Goal: Information Seeking & Learning: Learn about a topic

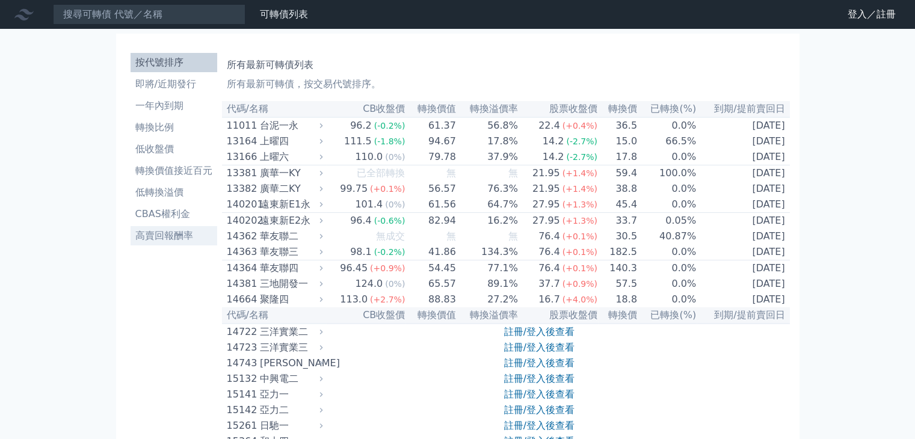
click at [165, 234] on li "高賣回報酬率" at bounding box center [174, 236] width 87 height 14
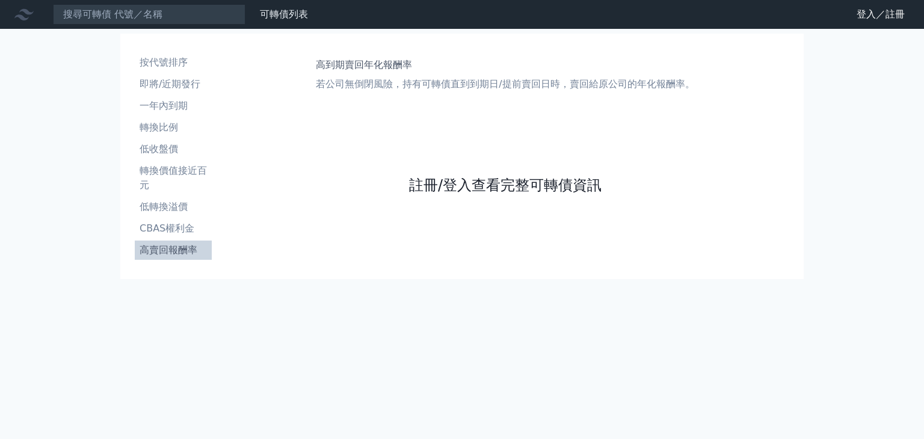
click at [495, 188] on link "註冊/登入查看完整可轉債資訊" at bounding box center [505, 185] width 193 height 19
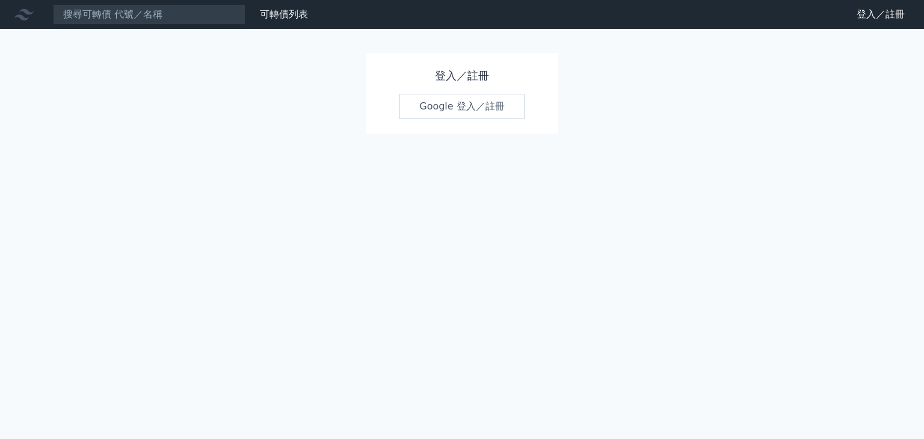
click at [448, 107] on link "Google 登入／註冊" at bounding box center [462, 106] width 125 height 25
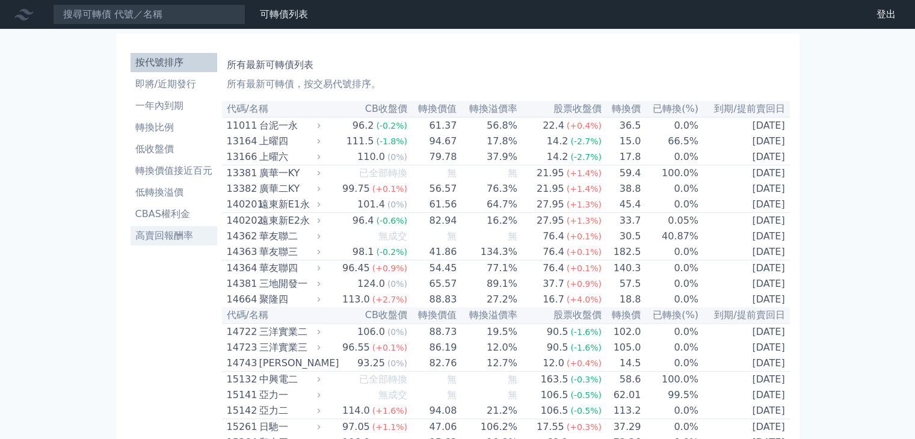
click at [178, 242] on li "高賣回報酬率" at bounding box center [174, 236] width 87 height 14
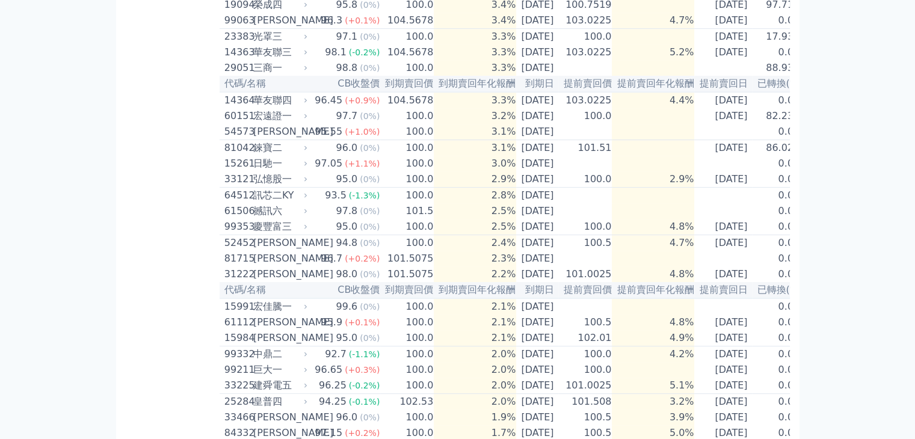
scroll to position [481, 0]
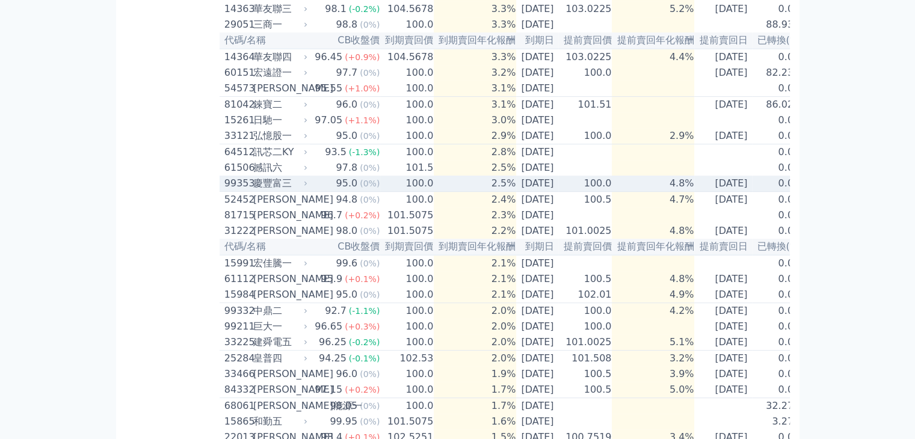
click at [253, 191] on div "慶豐富三" at bounding box center [279, 183] width 52 height 14
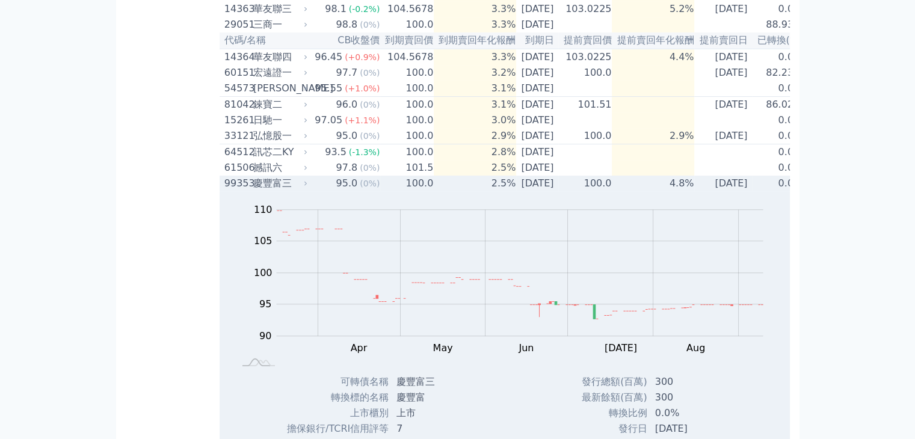
click at [253, 191] on div "慶豐富三" at bounding box center [279, 183] width 52 height 14
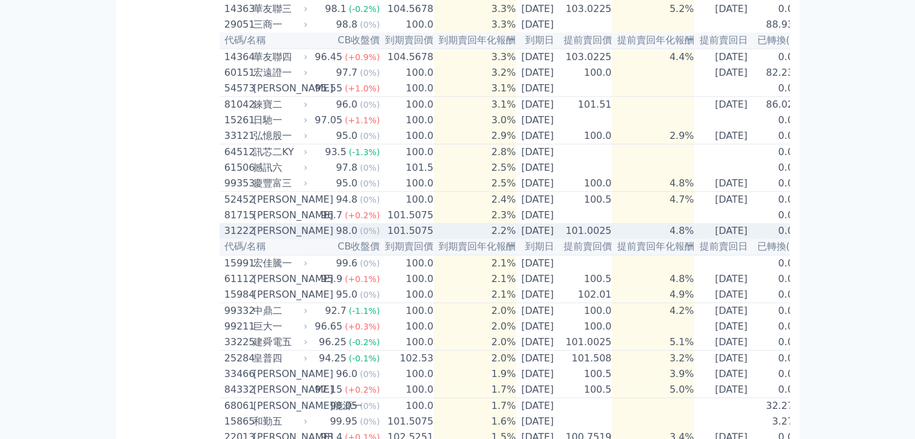
click at [257, 238] on div "[PERSON_NAME]" at bounding box center [279, 231] width 52 height 14
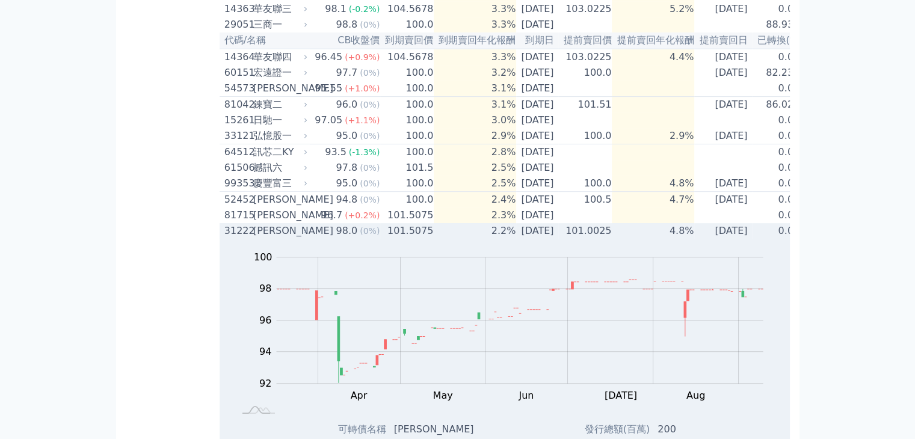
click at [269, 238] on div "[PERSON_NAME]" at bounding box center [279, 231] width 52 height 14
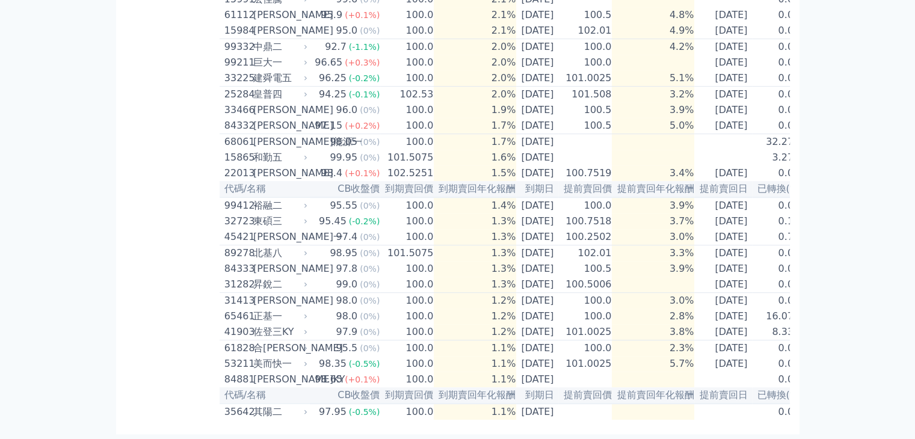
scroll to position [782, 0]
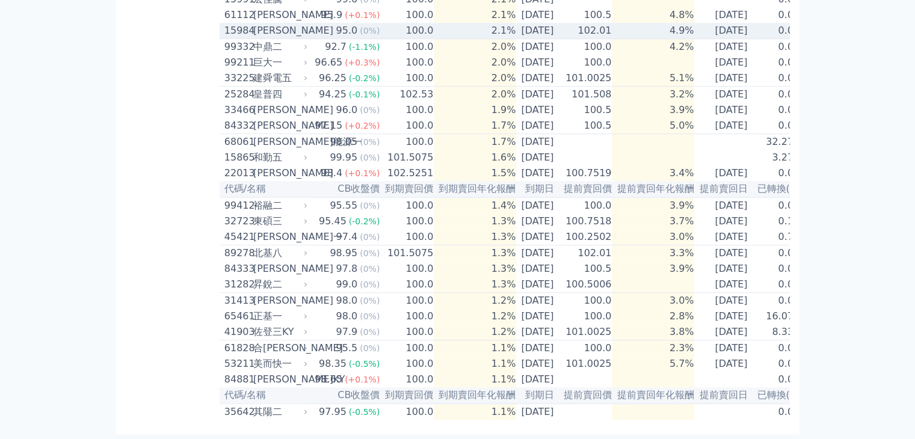
click at [279, 38] on div "[PERSON_NAME]" at bounding box center [279, 30] width 52 height 14
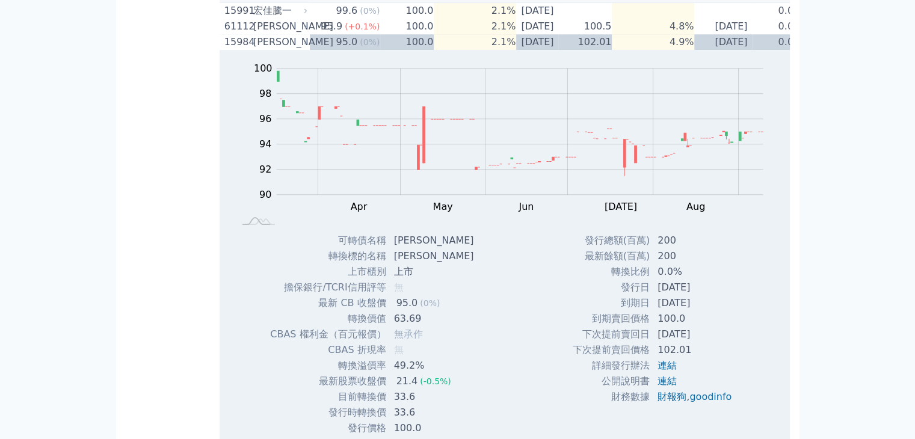
scroll to position [662, 0]
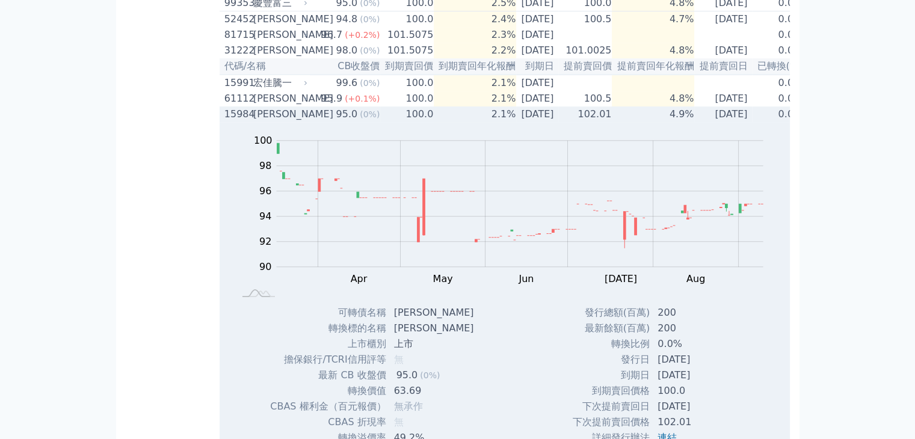
click at [250, 122] on div "15984 [PERSON_NAME]" at bounding box center [263, 114] width 78 height 14
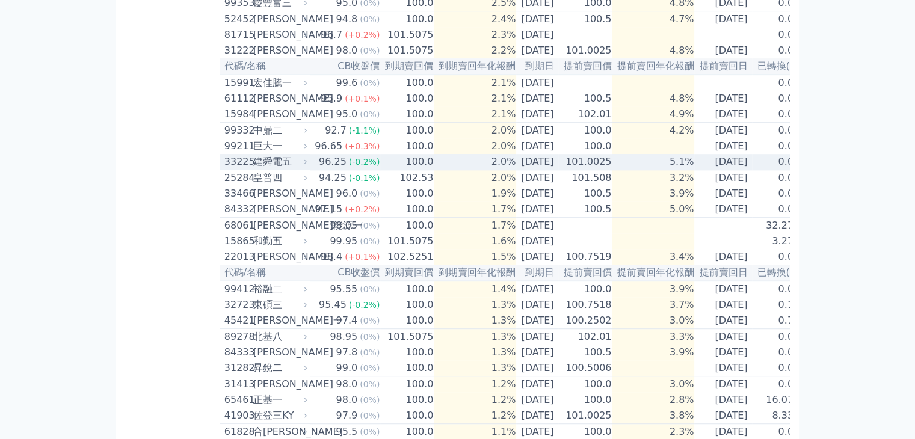
click at [265, 169] on div "建舜電五" at bounding box center [279, 162] width 52 height 14
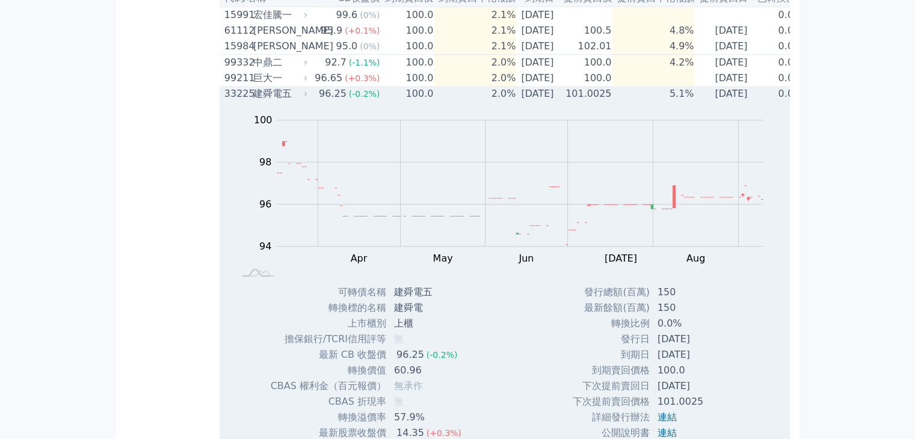
scroll to position [722, 0]
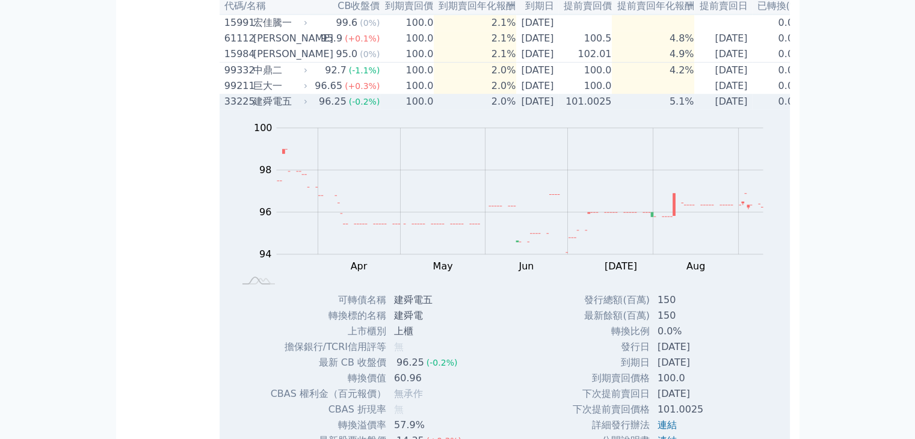
click at [258, 109] on div "建舜電五" at bounding box center [279, 101] width 52 height 14
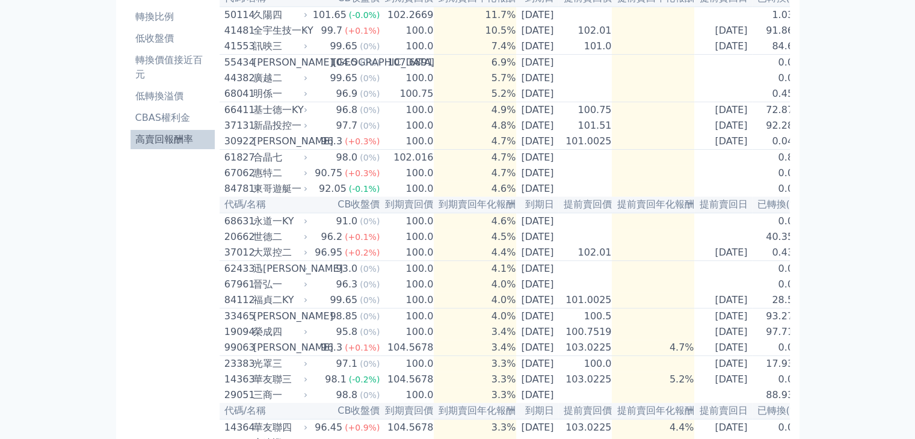
scroll to position [50, 0]
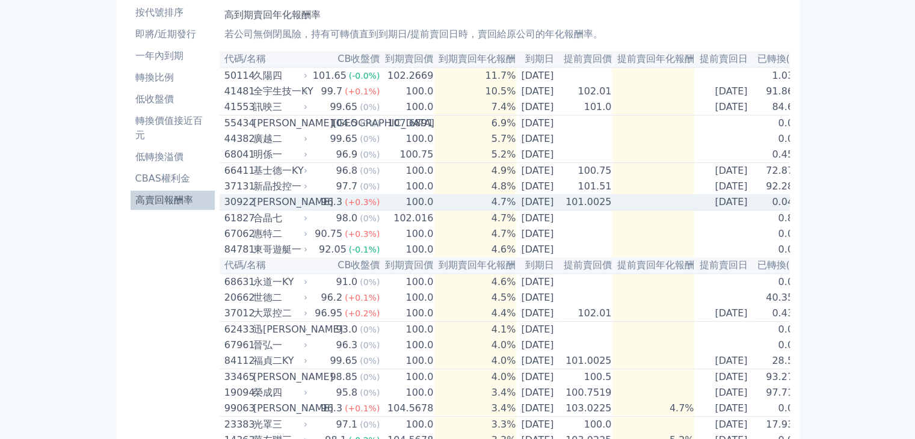
click at [268, 206] on div "[PERSON_NAME]" at bounding box center [279, 202] width 52 height 14
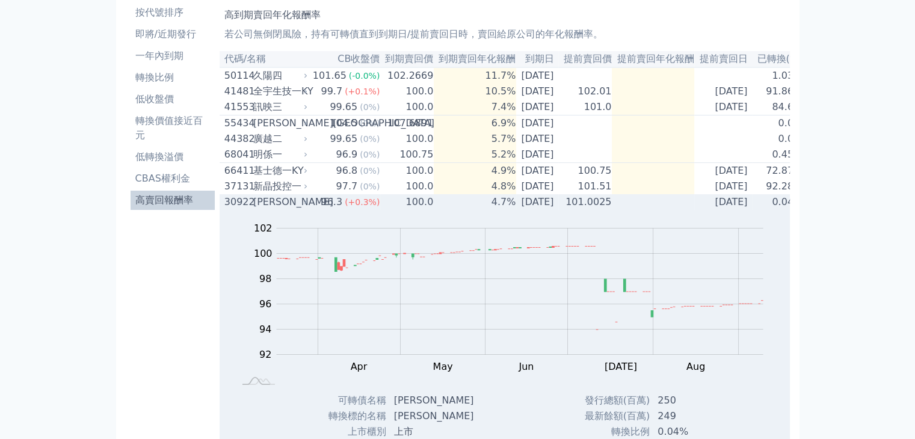
click at [267, 209] on div "[PERSON_NAME]" at bounding box center [279, 202] width 52 height 14
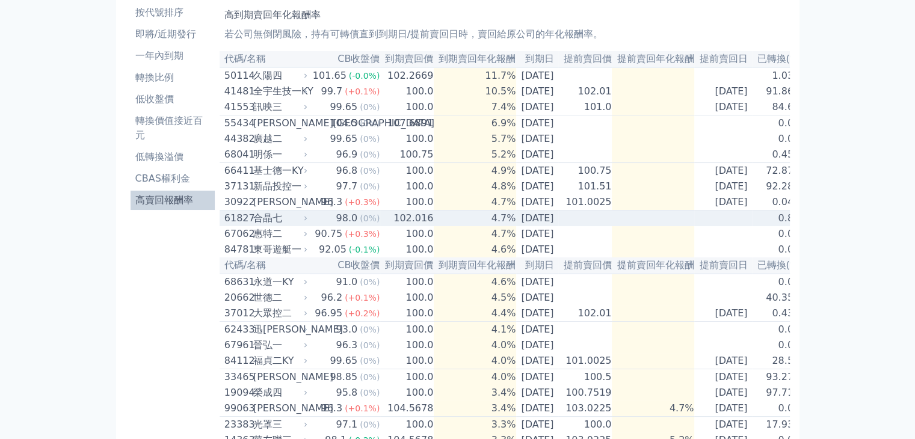
click at [265, 226] on div "合晶七" at bounding box center [279, 218] width 52 height 14
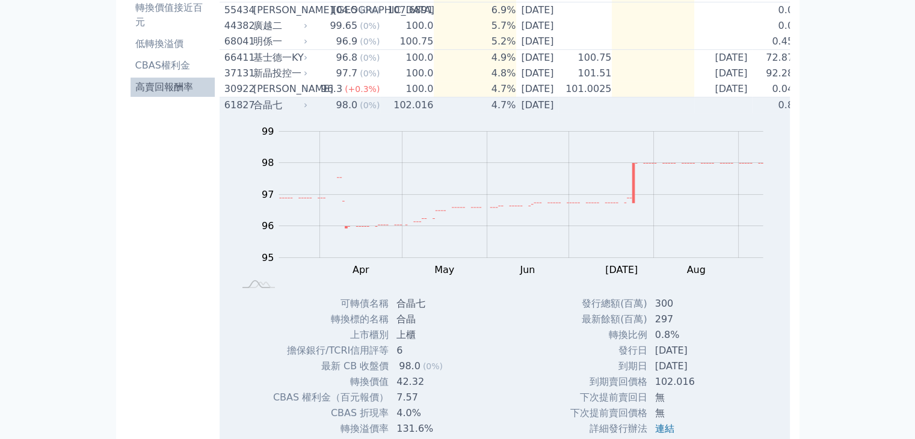
scroll to position [110, 0]
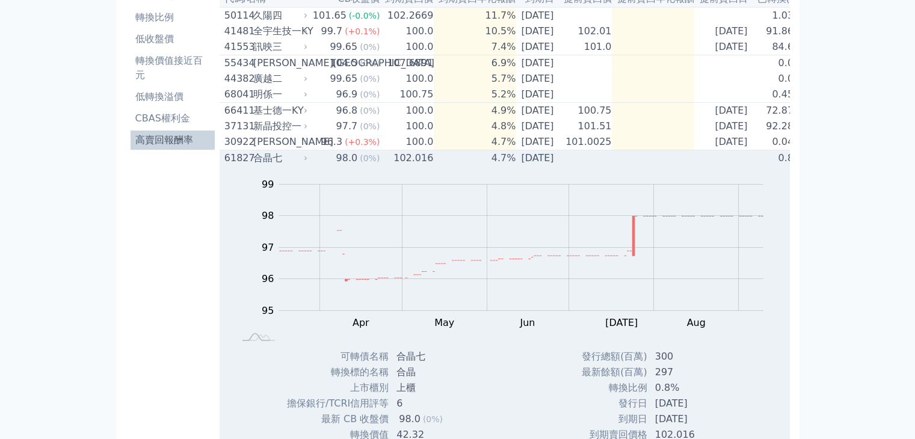
click at [258, 165] on div "合晶七" at bounding box center [279, 158] width 52 height 14
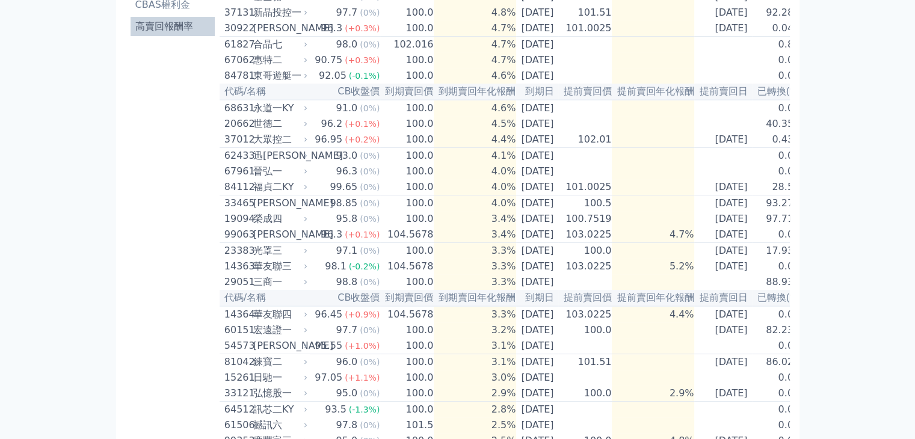
scroll to position [351, 0]
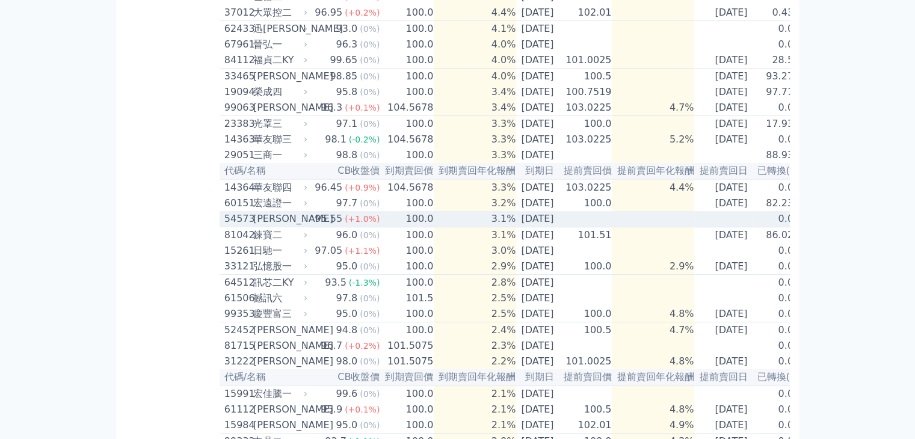
click at [268, 226] on div "[PERSON_NAME]" at bounding box center [279, 219] width 52 height 14
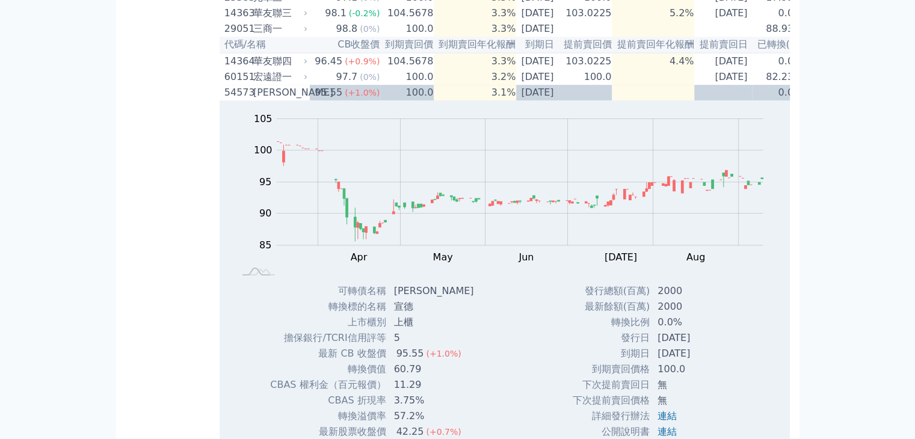
scroll to position [471, 0]
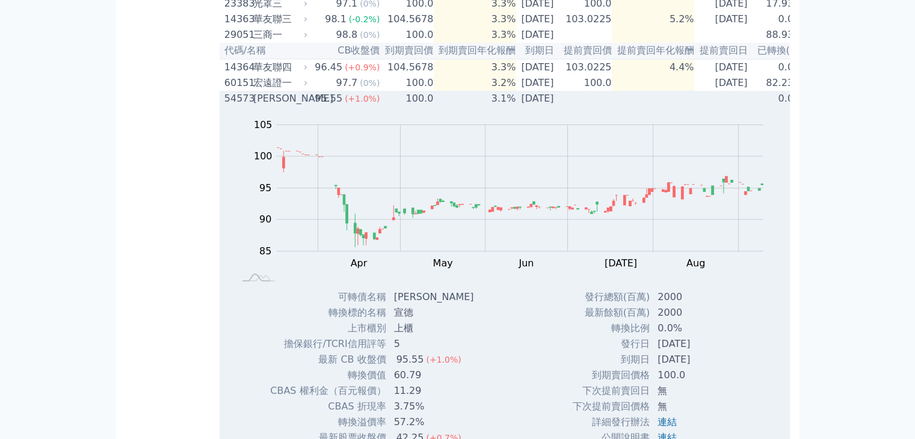
click at [271, 106] on div "[PERSON_NAME]" at bounding box center [279, 98] width 52 height 14
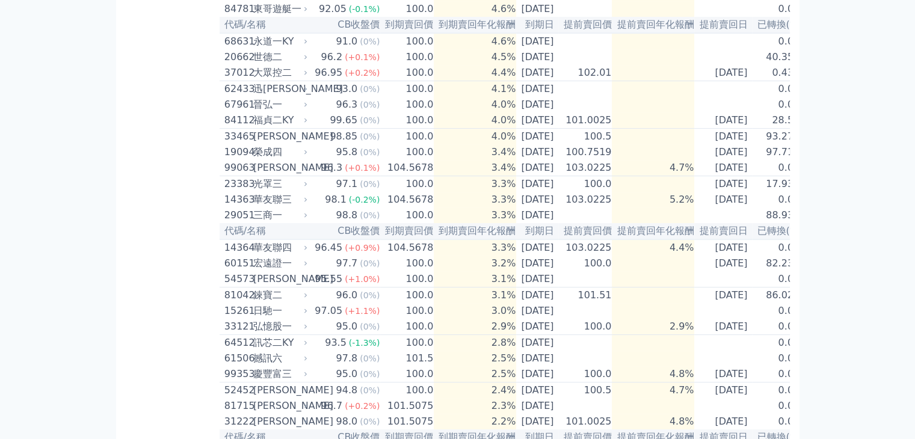
scroll to position [50, 0]
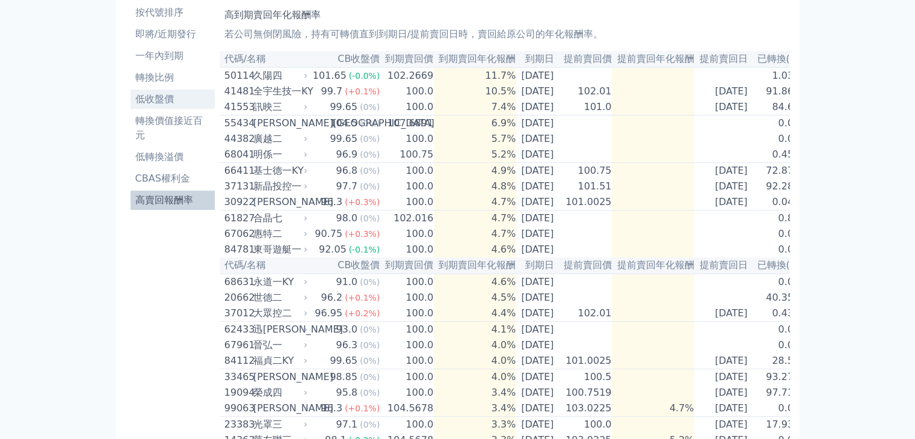
click at [155, 103] on li "低收盤價" at bounding box center [173, 99] width 84 height 14
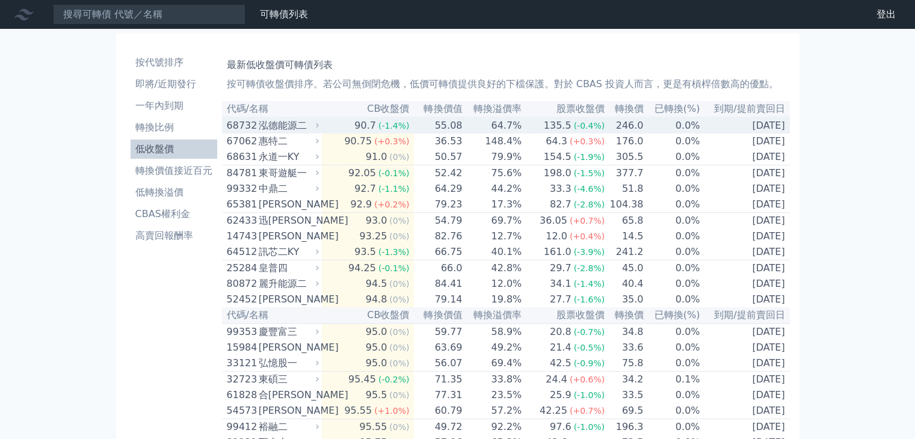
click at [284, 131] on div "泓德能源二" at bounding box center [288, 126] width 58 height 14
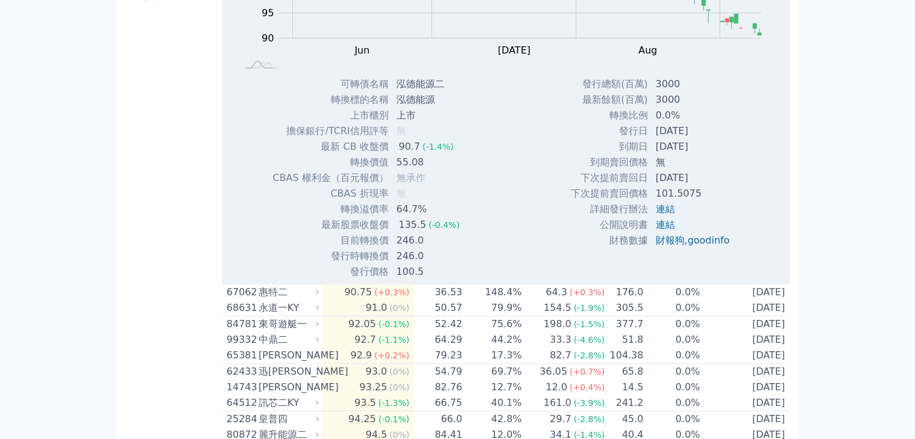
scroll to position [241, 0]
click at [670, 246] on link "財報狗" at bounding box center [670, 239] width 29 height 11
click at [717, 244] on link "goodinfo" at bounding box center [709, 239] width 42 height 11
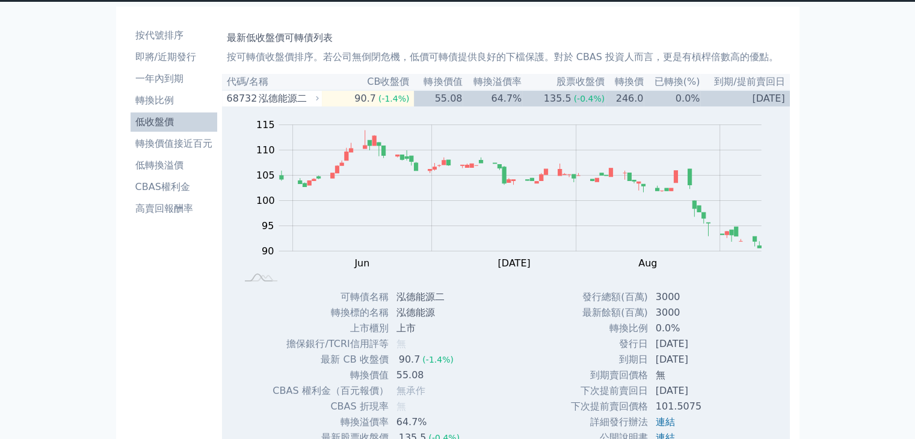
scroll to position [0, 0]
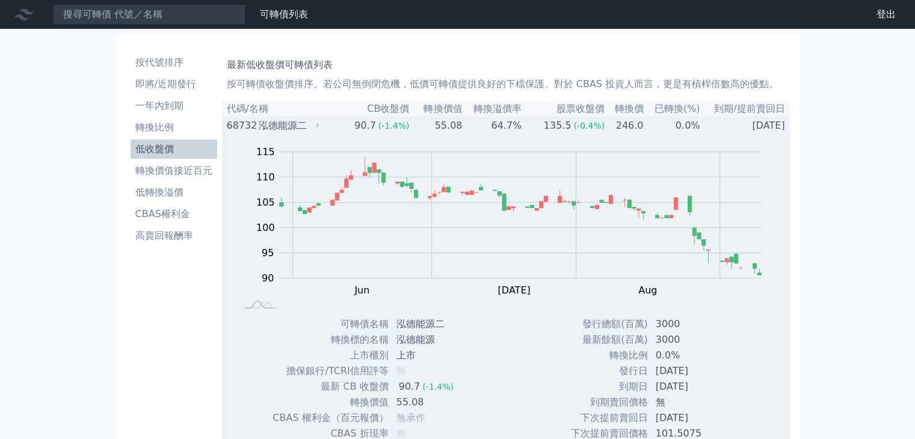
click at [270, 129] on div "泓德能源二" at bounding box center [288, 126] width 58 height 14
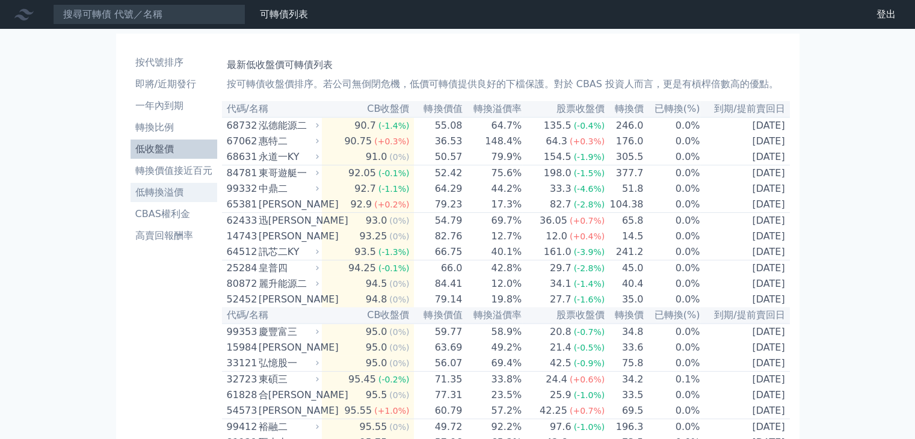
click at [179, 191] on li "低轉換溢價" at bounding box center [174, 192] width 87 height 14
